Goal: Task Accomplishment & Management: Manage account settings

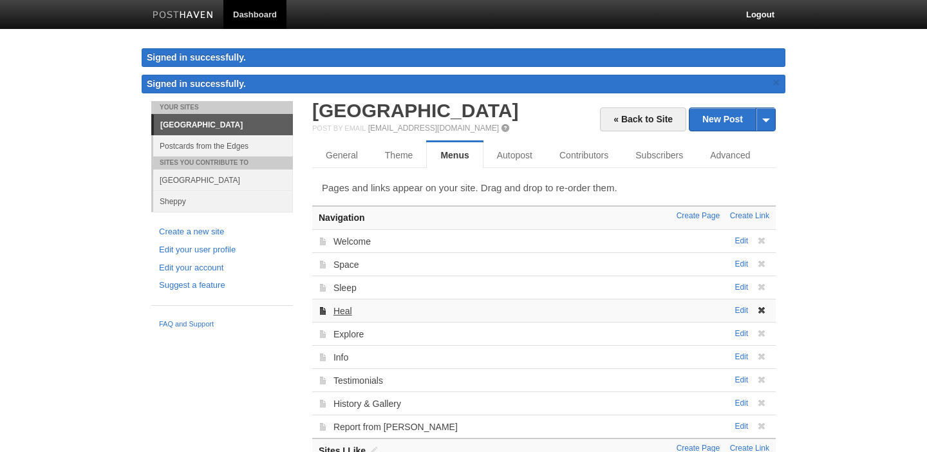
scroll to position [75, 0]
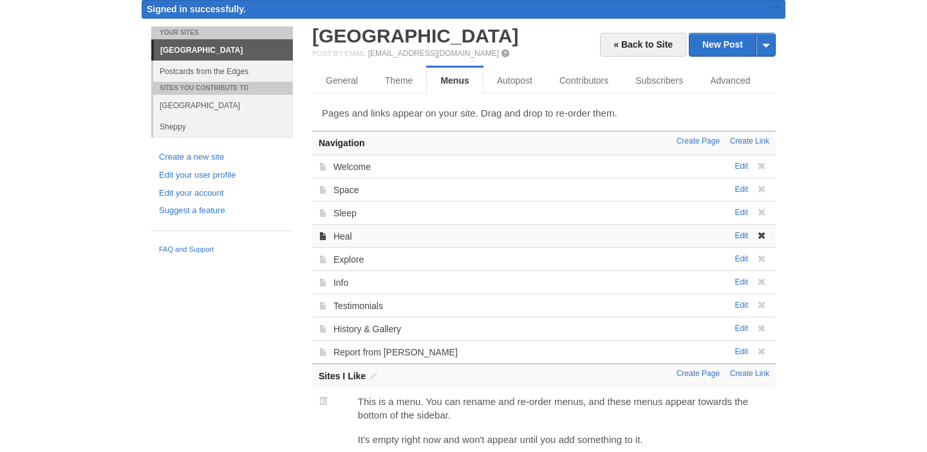
click at [744, 231] on link "Edit" at bounding box center [742, 235] width 14 height 9
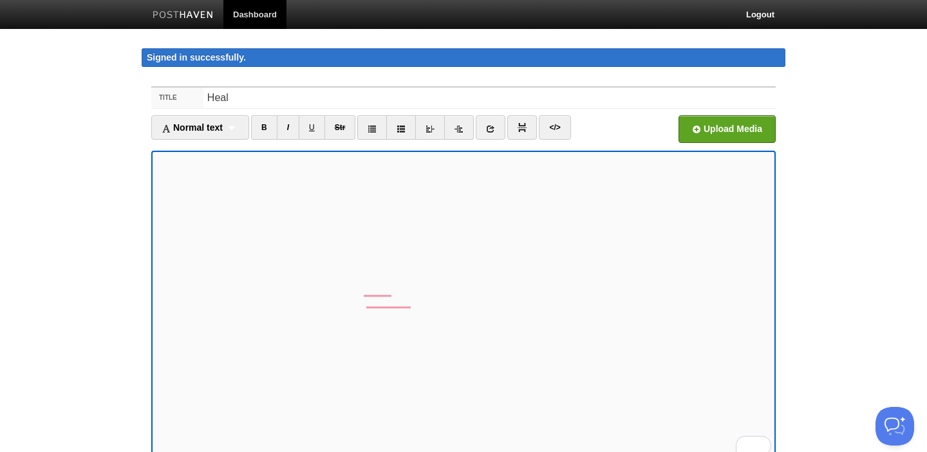
scroll to position [397, 0]
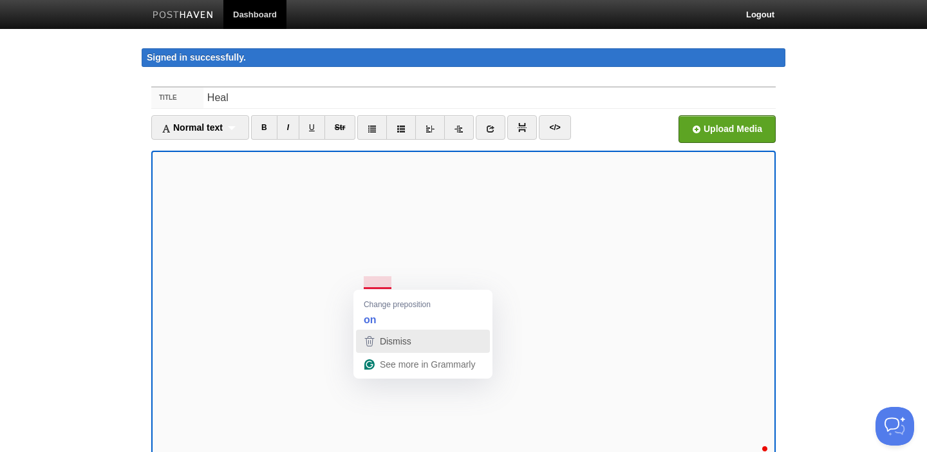
click at [373, 337] on icon "button" at bounding box center [369, 341] width 15 height 15
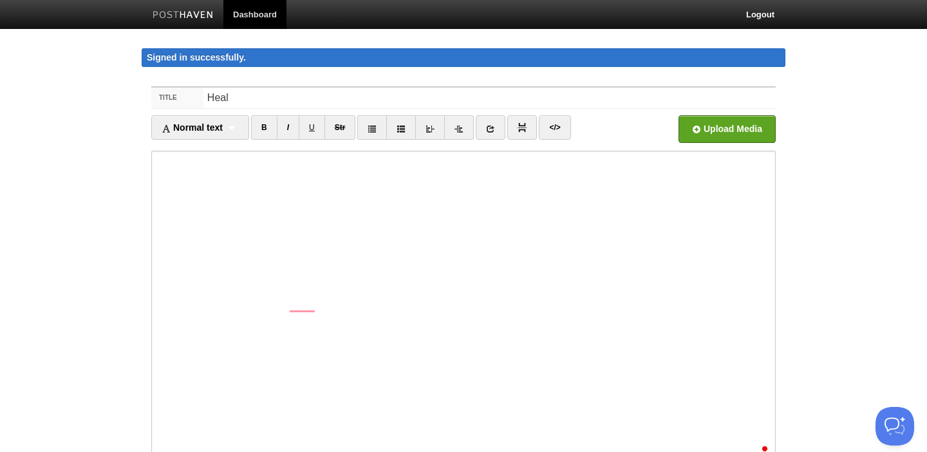
click at [154, 303] on iframe at bounding box center [463, 305] width 625 height 309
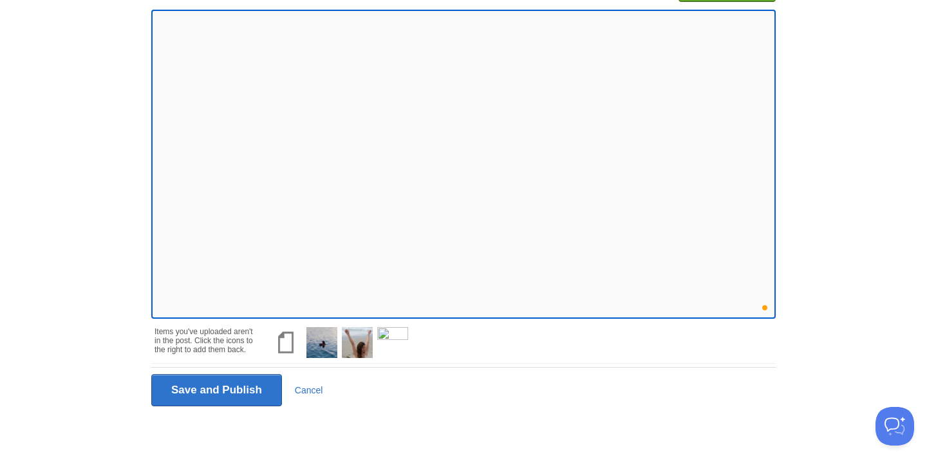
scroll to position [144, 0]
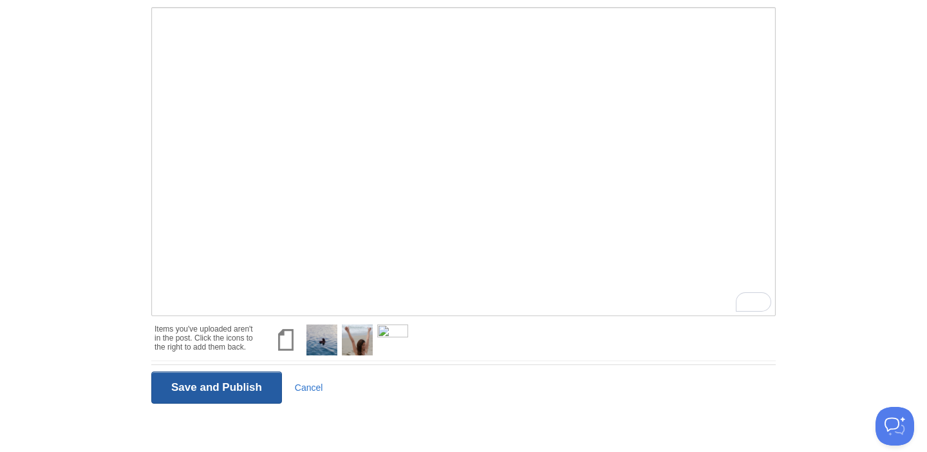
click at [230, 385] on input "Save and Publish" at bounding box center [216, 388] width 131 height 32
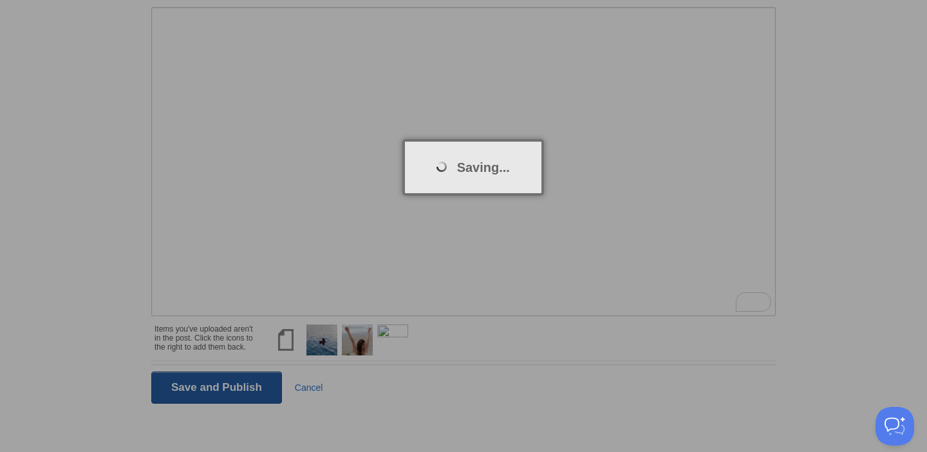
scroll to position [75, 0]
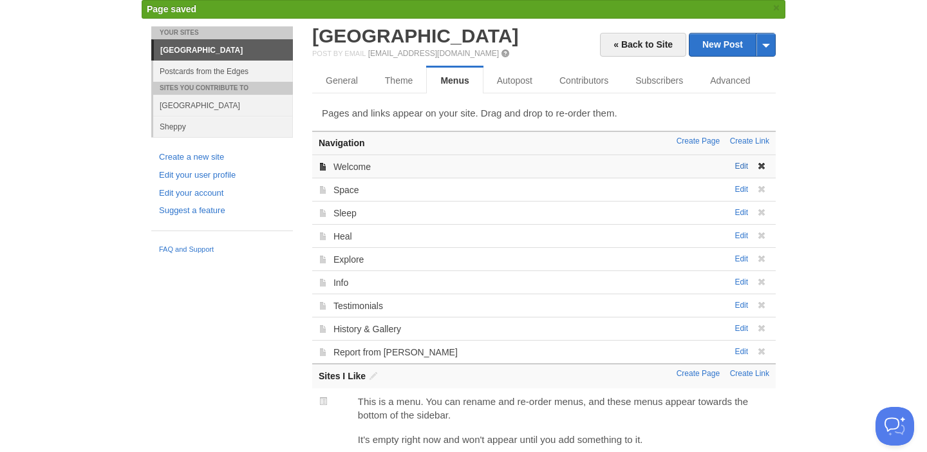
click at [742, 165] on link "Edit" at bounding box center [742, 166] width 14 height 9
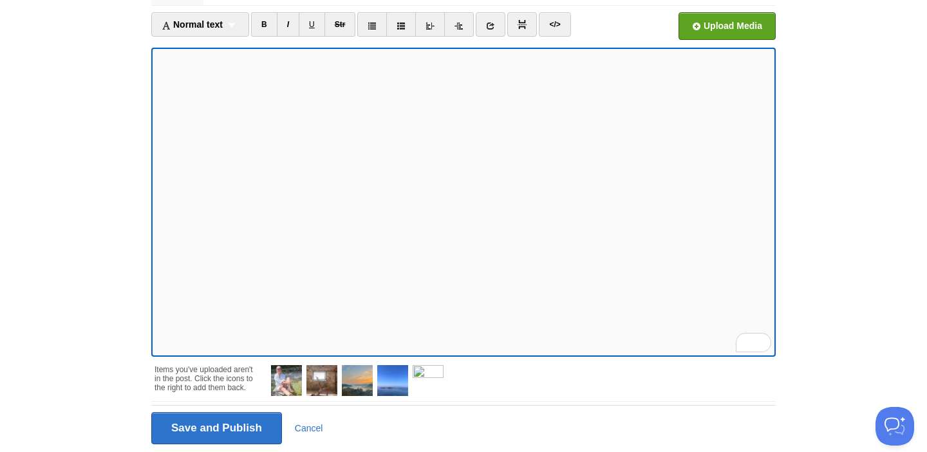
scroll to position [144, 0]
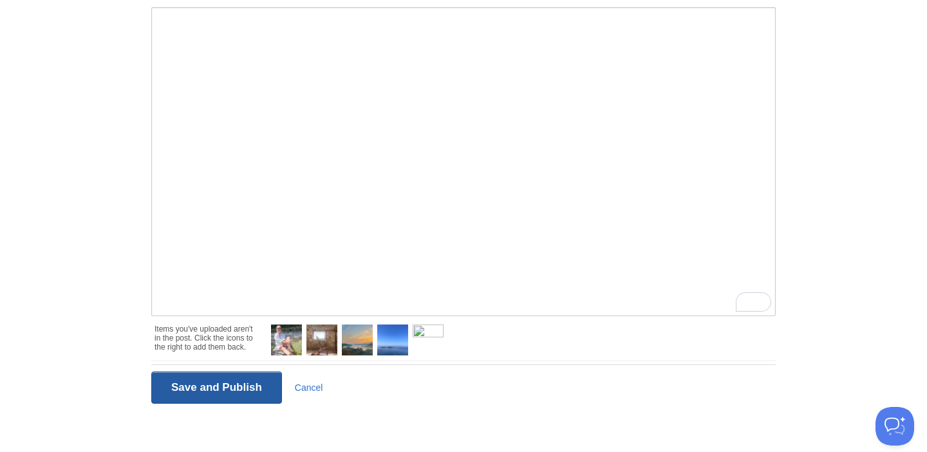
click at [225, 386] on input "Save and Publish" at bounding box center [216, 388] width 131 height 32
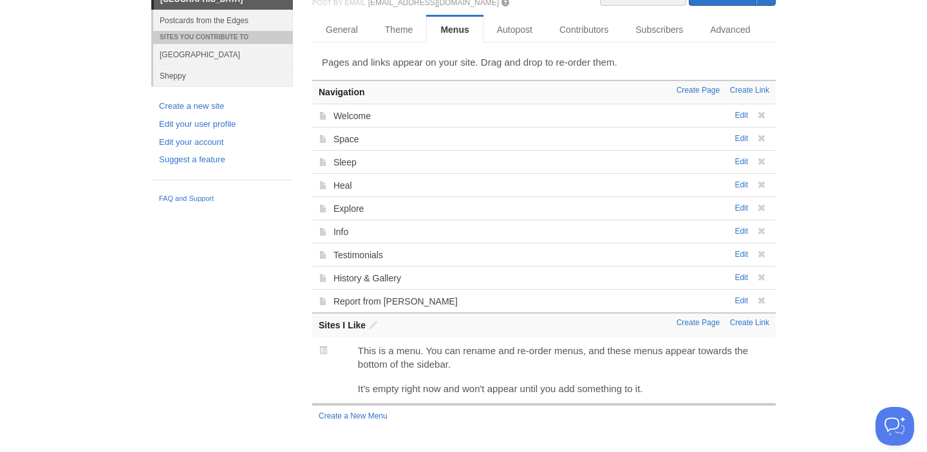
scroll to position [75, 0]
